Goal: Find specific page/section: Find specific page/section

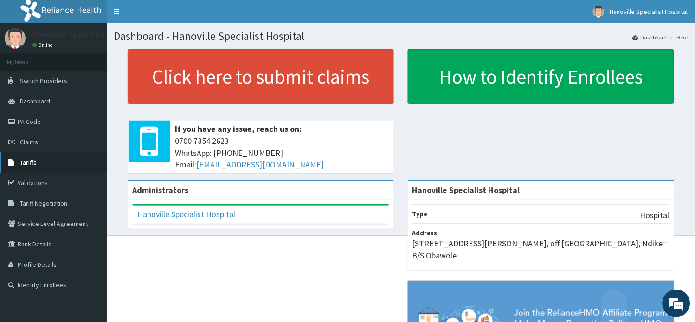
click at [64, 157] on link "Tariffs" at bounding box center [53, 162] width 107 height 20
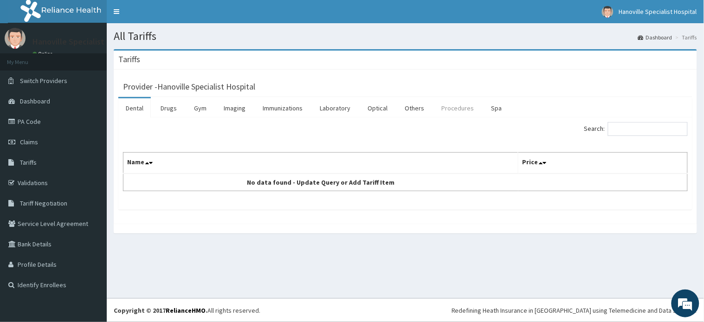
click at [450, 102] on link "Procedures" at bounding box center [458, 107] width 48 height 19
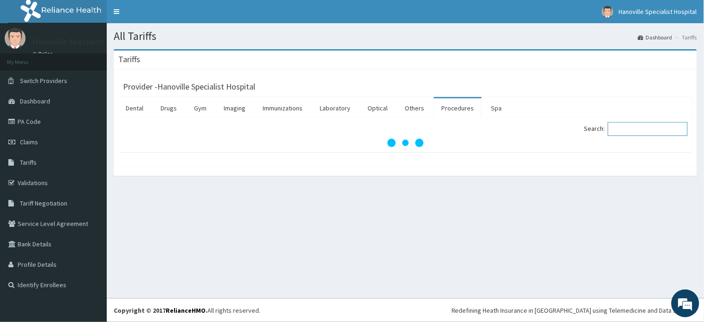
click at [618, 128] on input "Search:" at bounding box center [648, 129] width 80 height 14
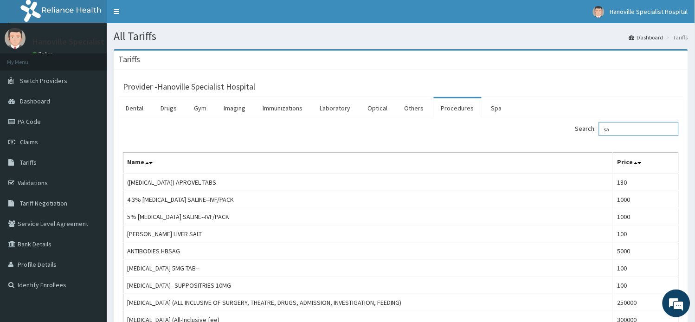
type input "sal"
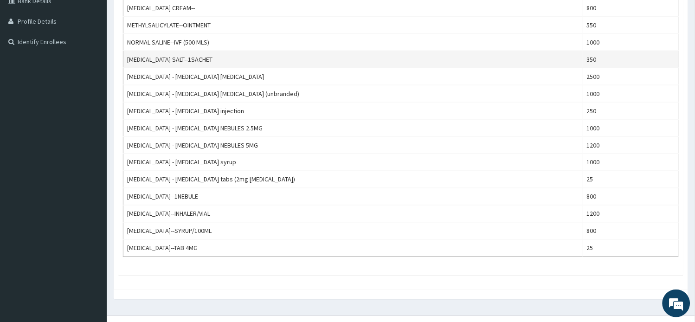
scroll to position [247, 0]
